Goal: Find specific page/section: Find specific page/section

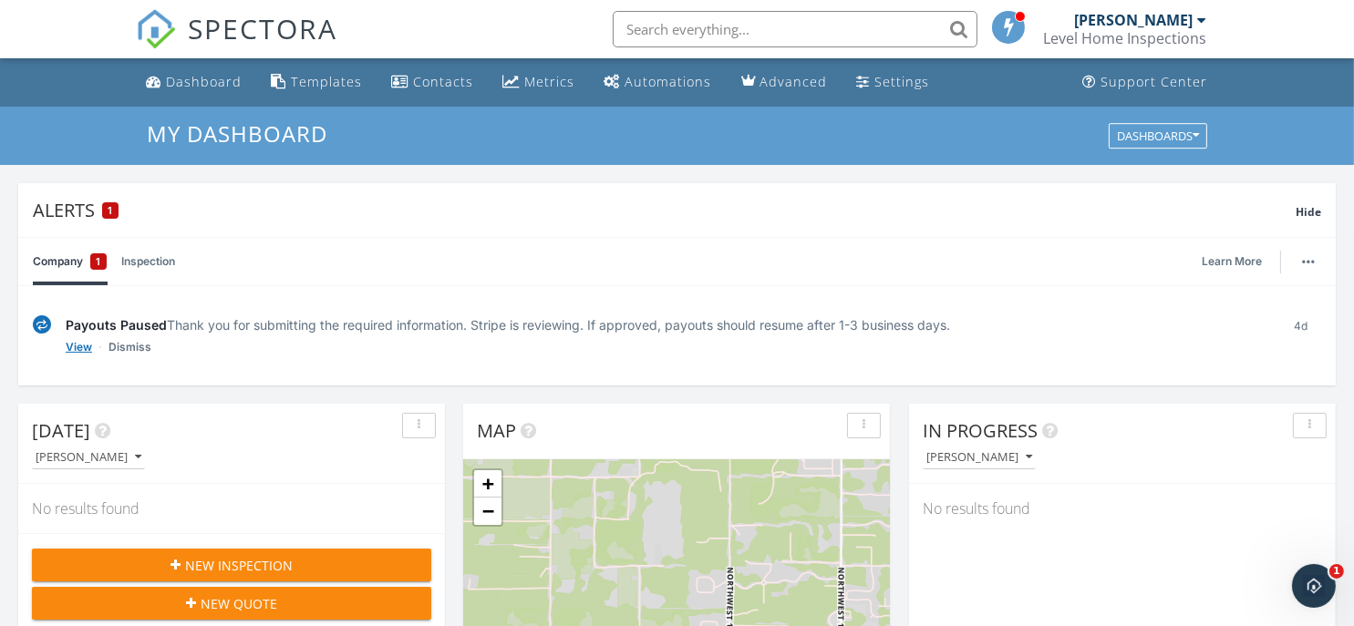
click at [77, 345] on link "View" at bounding box center [79, 347] width 26 height 18
drag, startPoint x: 236, startPoint y: 438, endPoint x: 122, endPoint y: 391, distance: 123.1
drag, startPoint x: 129, startPoint y: 348, endPoint x: 180, endPoint y: 384, distance: 61.5
click at [180, 384] on div "Payouts Paused Thank you for submitting the required information. Stripe is rev…" at bounding box center [676, 335] width 1317 height 99
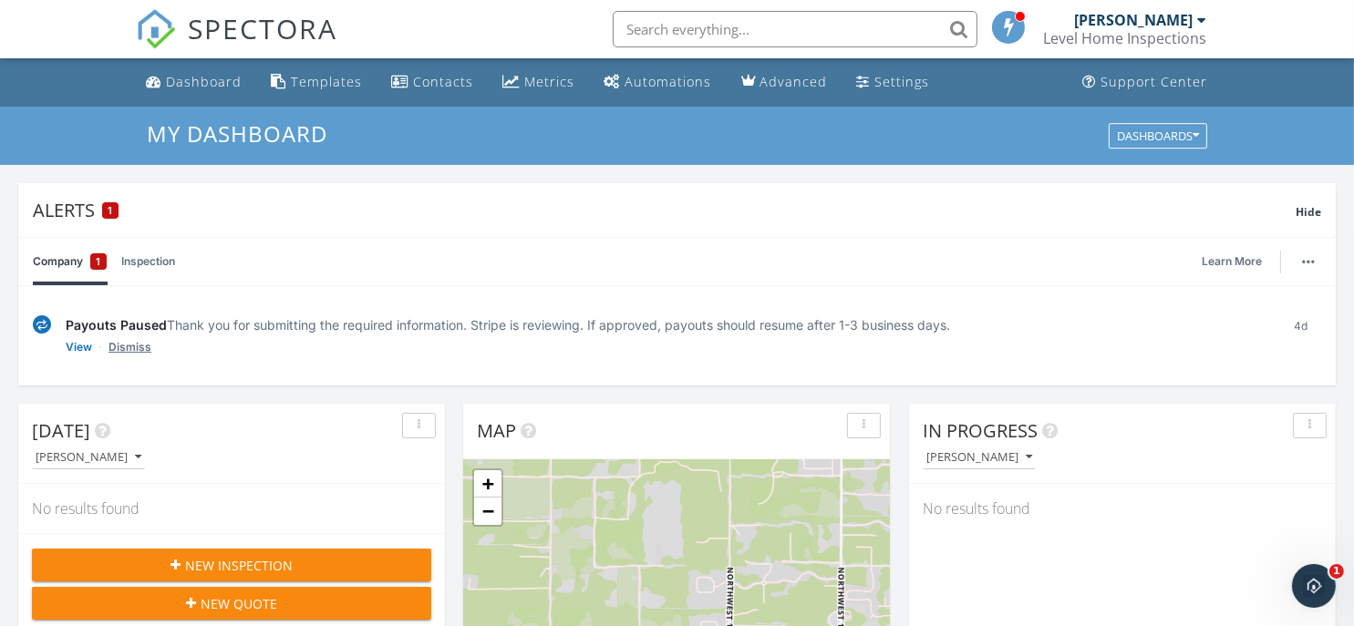
click at [140, 342] on link "Dismiss" at bounding box center [129, 347] width 43 height 18
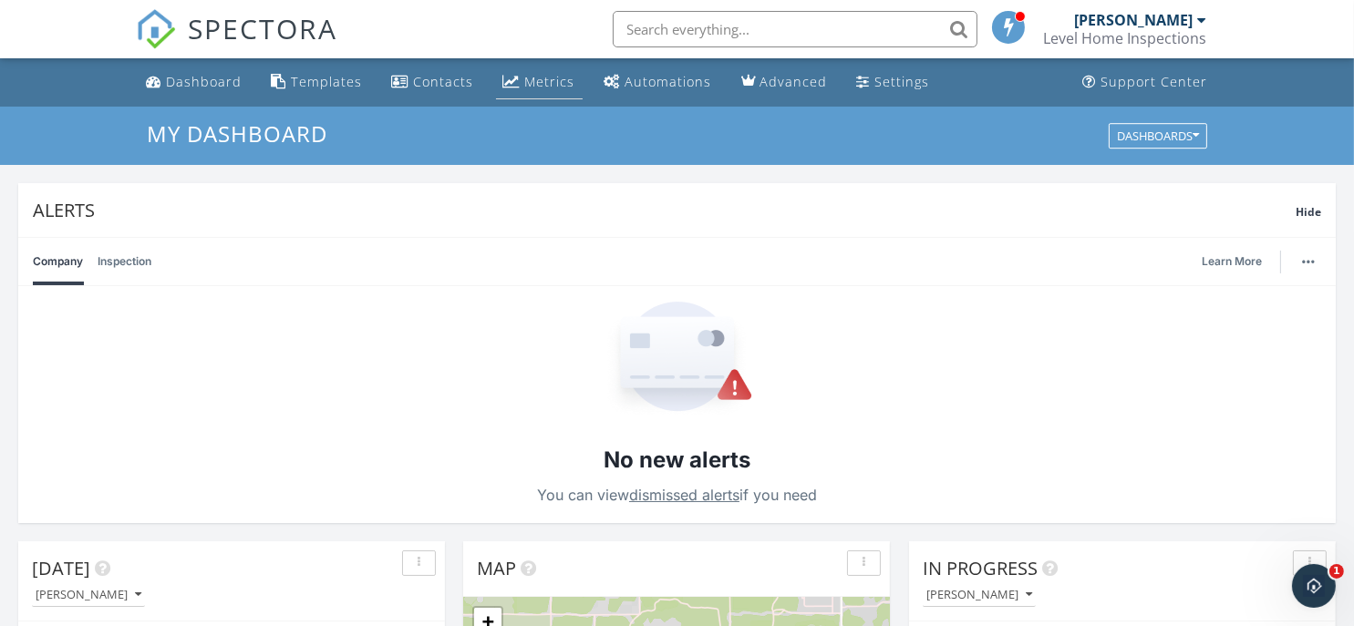
click at [527, 84] on div "Metrics" at bounding box center [550, 81] width 50 height 17
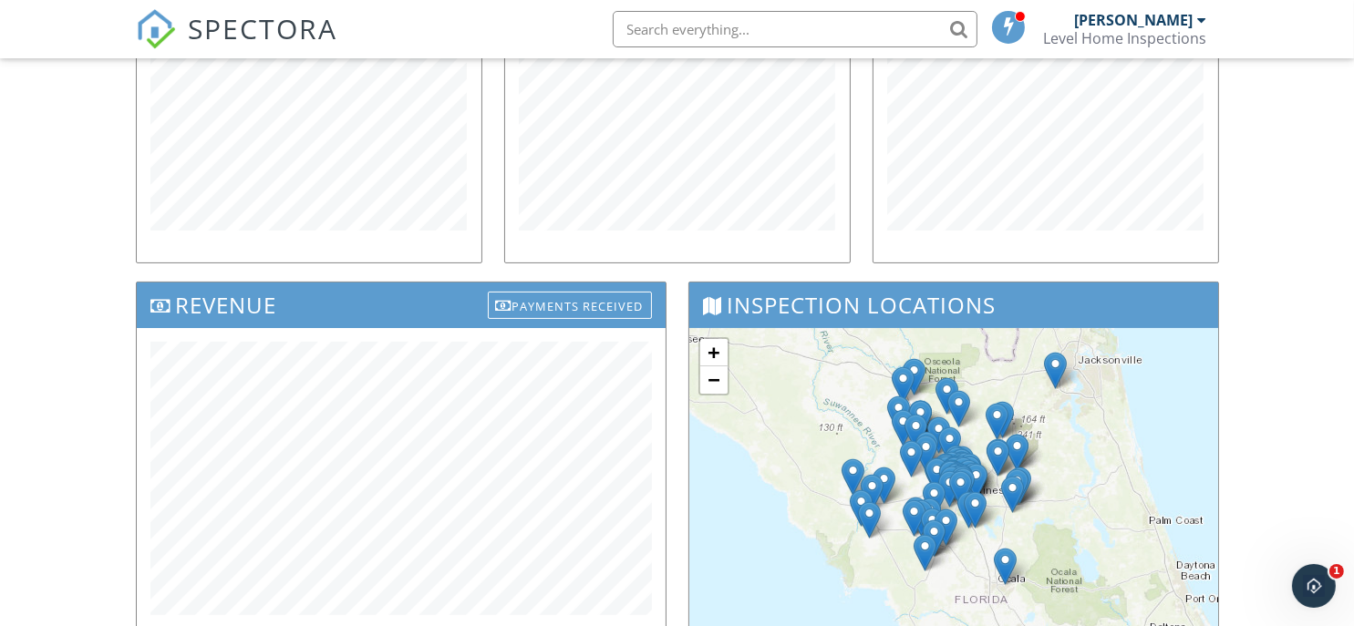
scroll to position [400, 0]
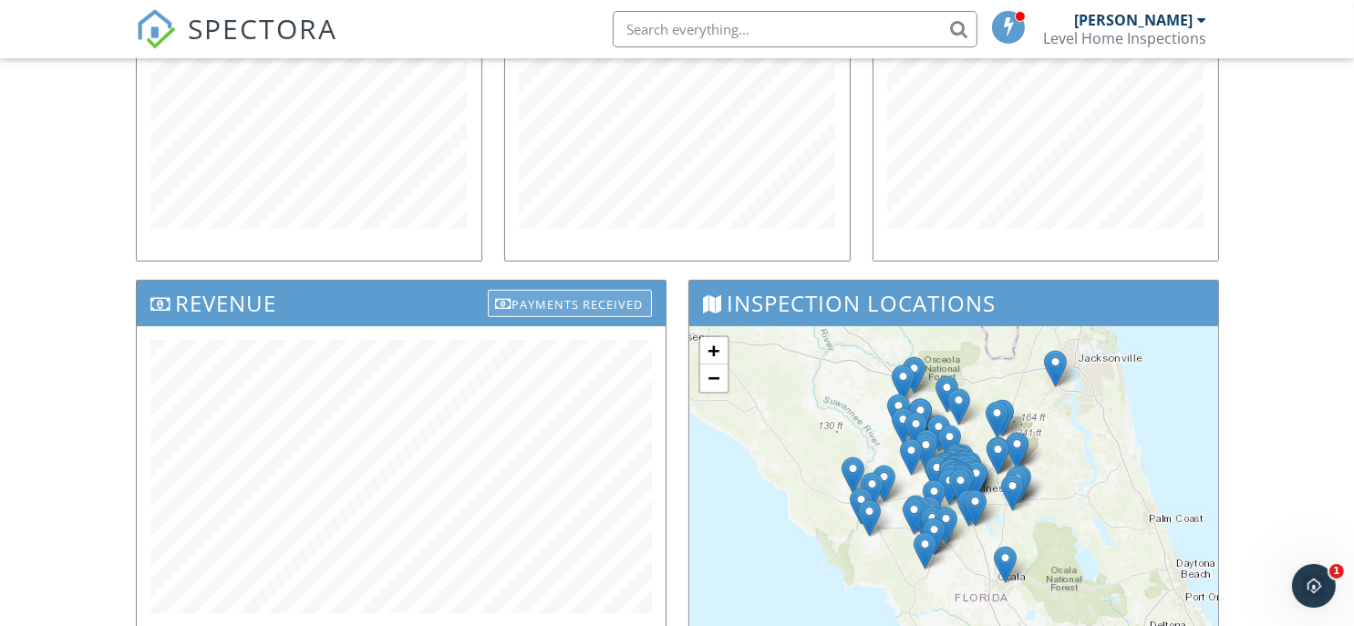
click at [586, 300] on div "Payments Received" at bounding box center [570, 303] width 164 height 27
